Goal: Find specific page/section: Find specific page/section

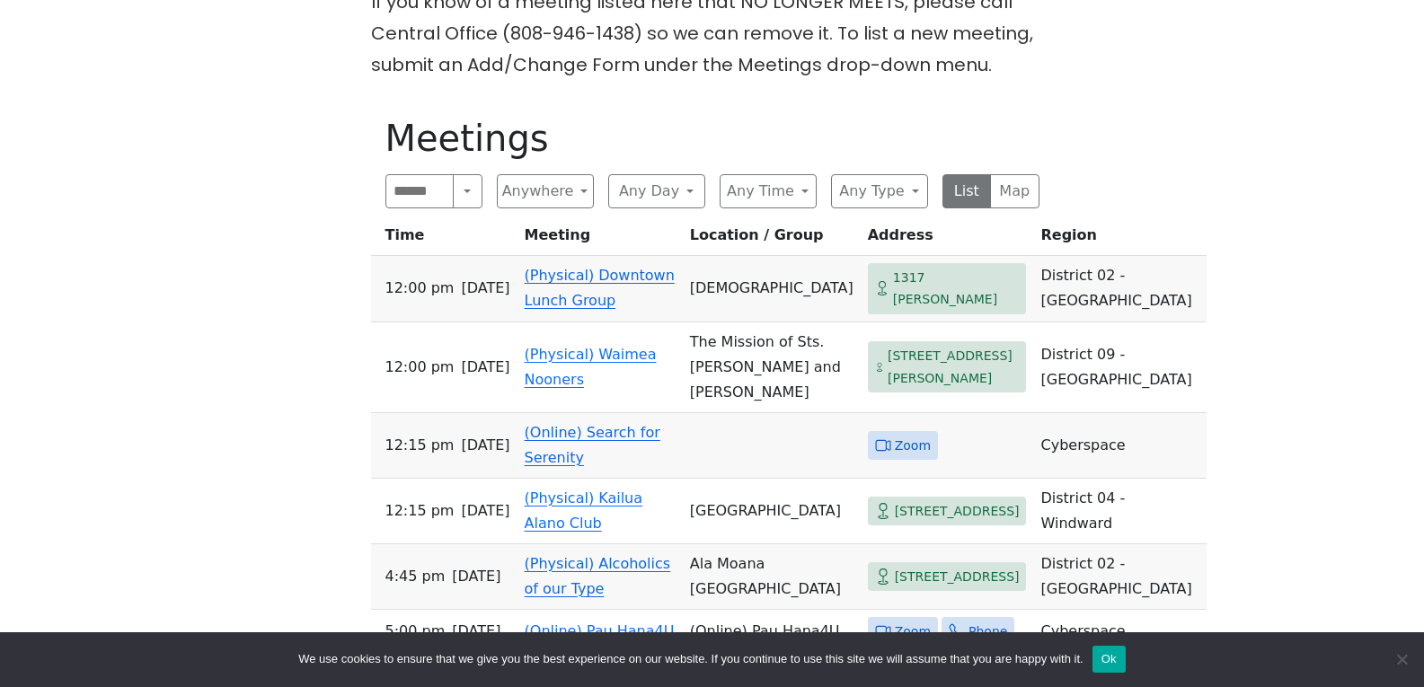
scroll to position [781, 0]
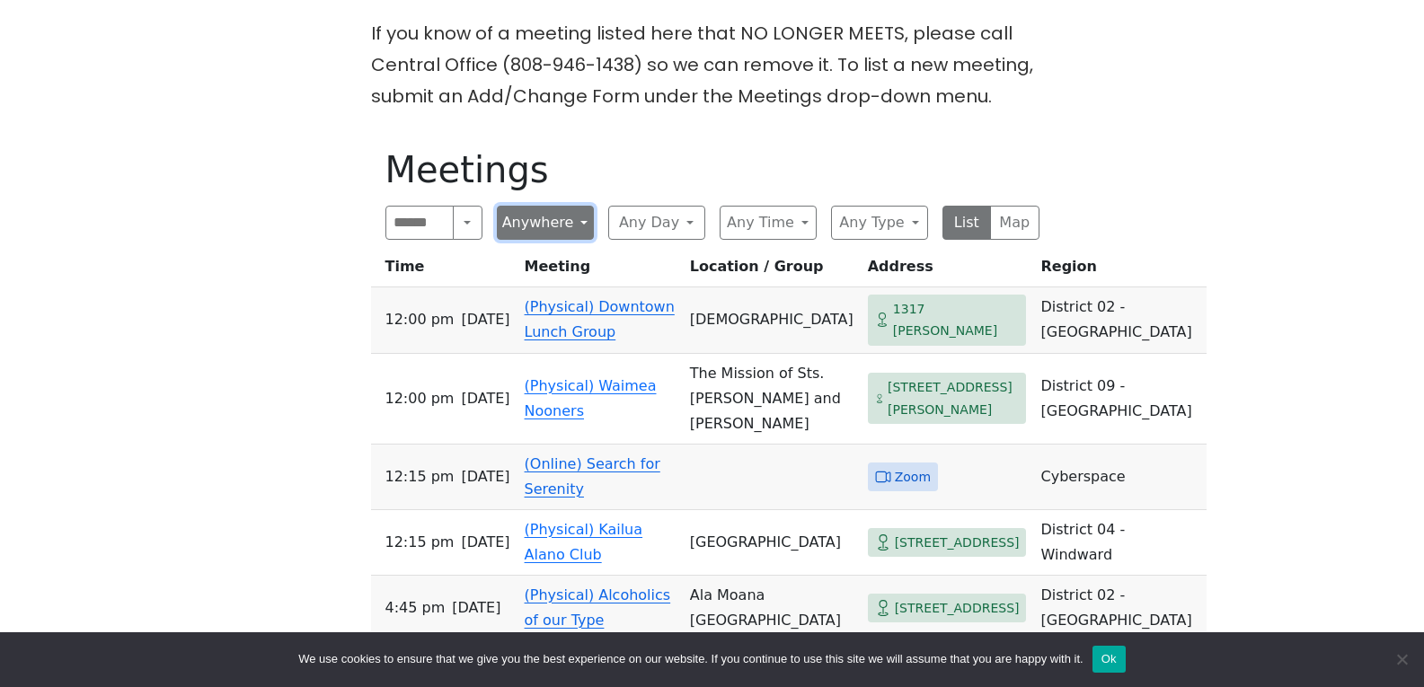
click at [552, 240] on button "Anywhere" at bounding box center [545, 223] width 97 height 34
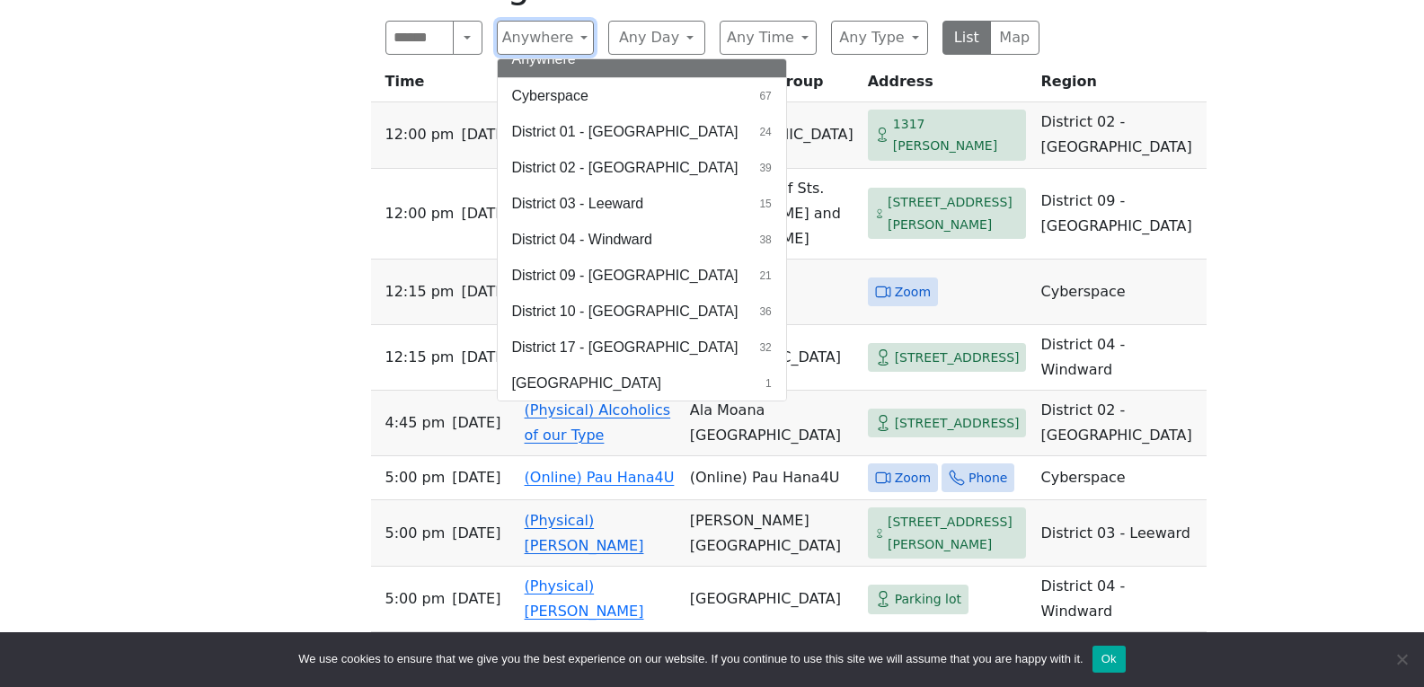
scroll to position [960, 0]
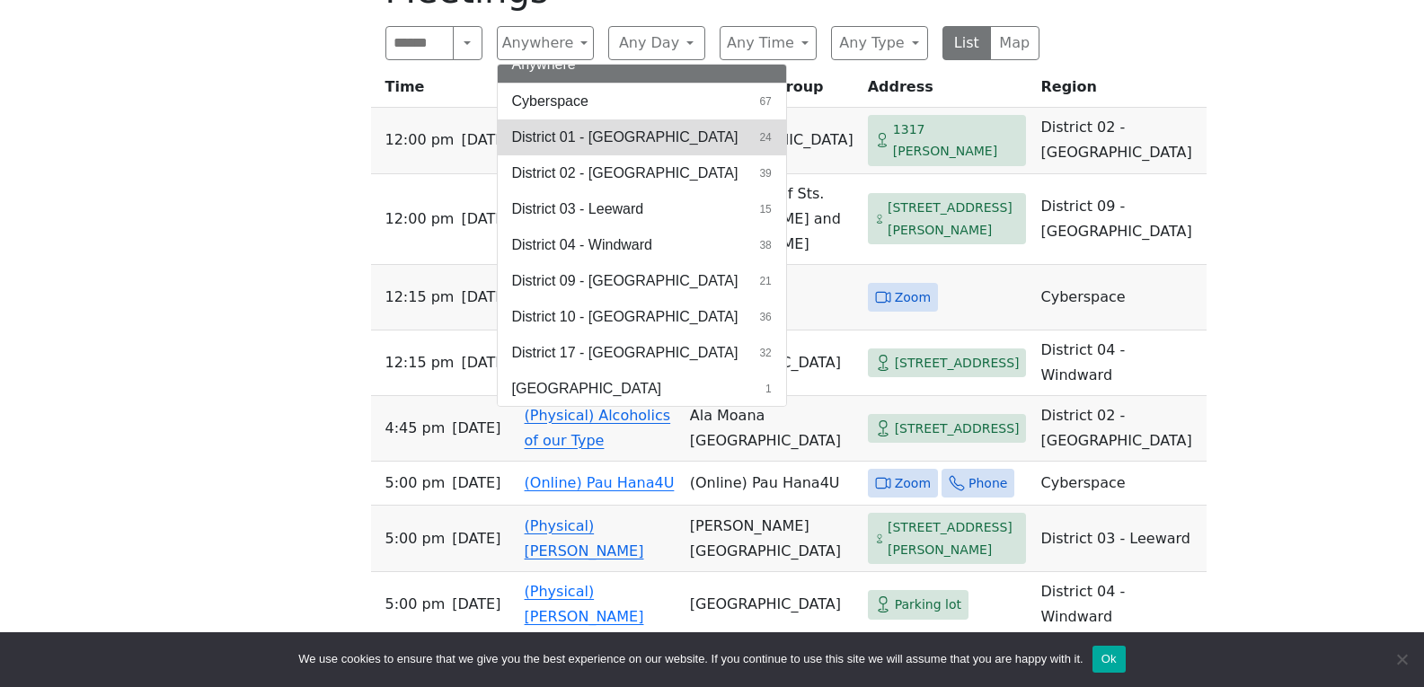
click at [658, 148] on span "District 01 - [GEOGRAPHIC_DATA]" at bounding box center [625, 138] width 226 height 22
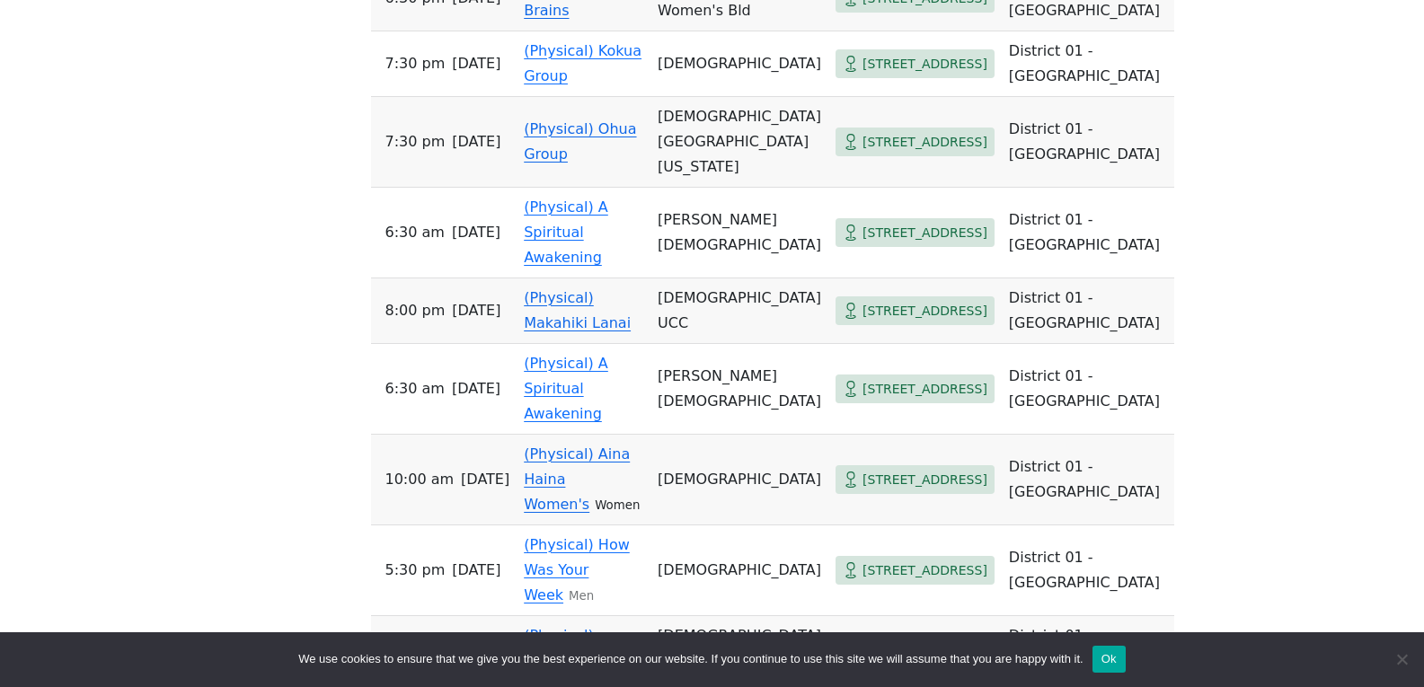
scroll to position [1140, 0]
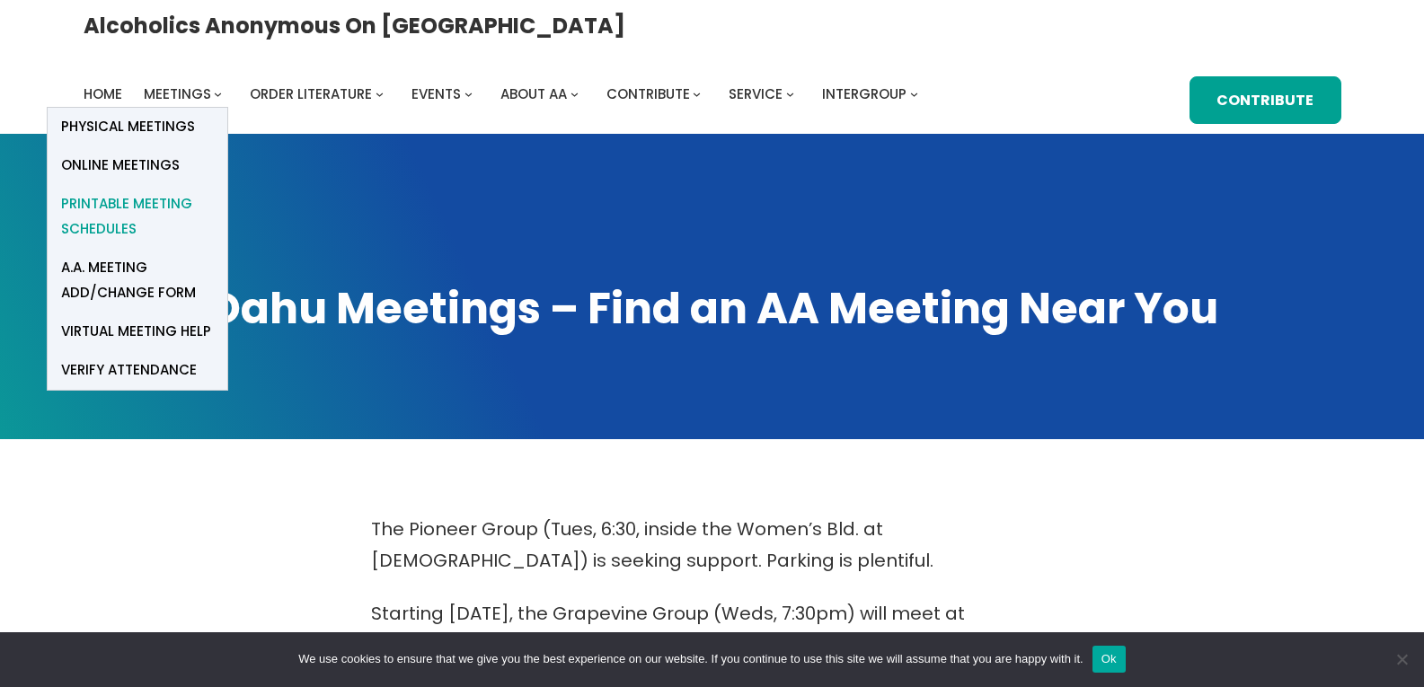
click at [214, 191] on span "Printable Meeting Schedules" at bounding box center [137, 216] width 153 height 50
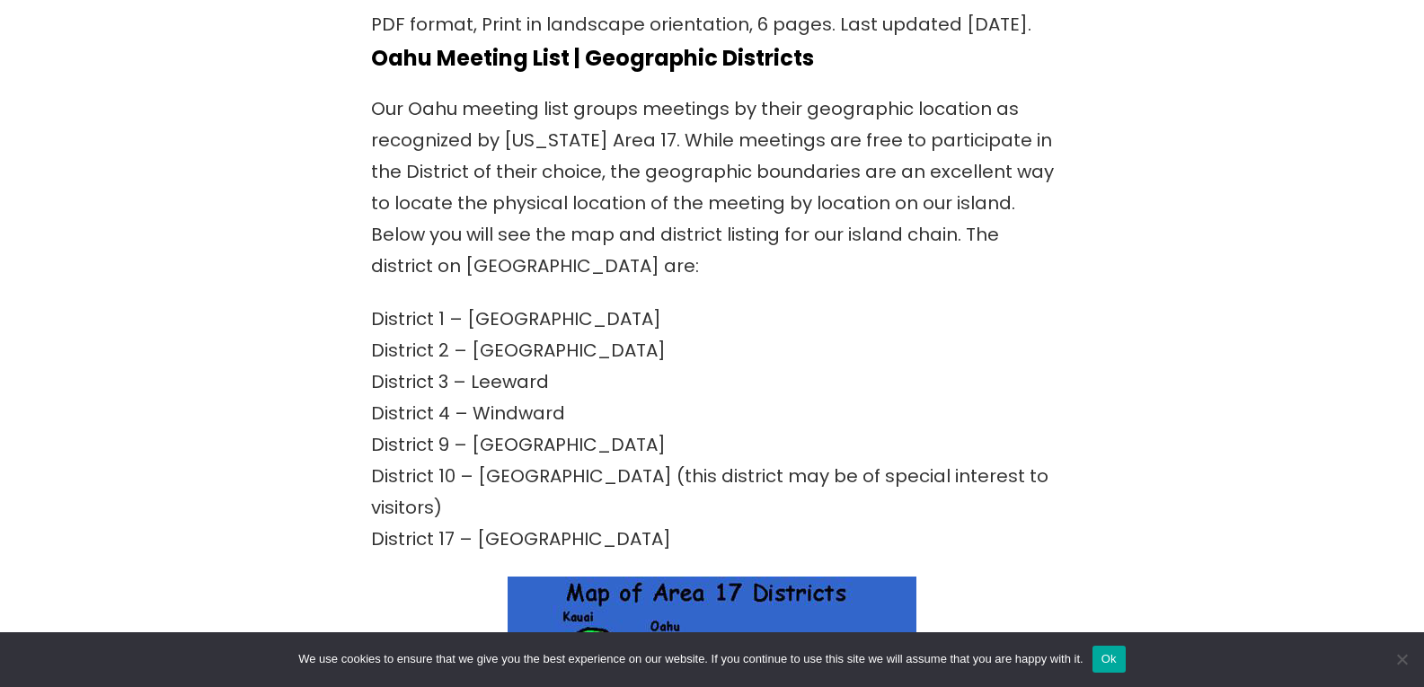
scroll to position [719, 0]
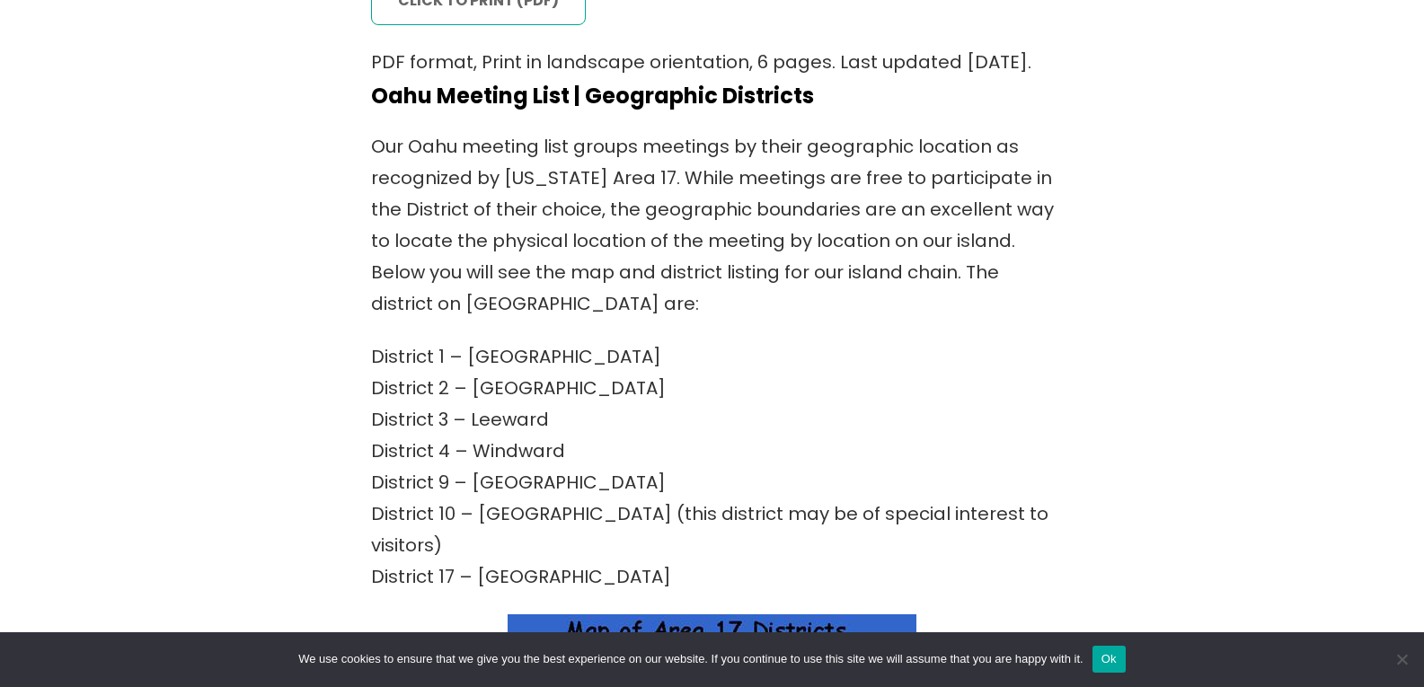
click at [511, 25] on link "click to print (PDF)" at bounding box center [479, 1] width 216 height 49
